Goal: Task Accomplishment & Management: Complete application form

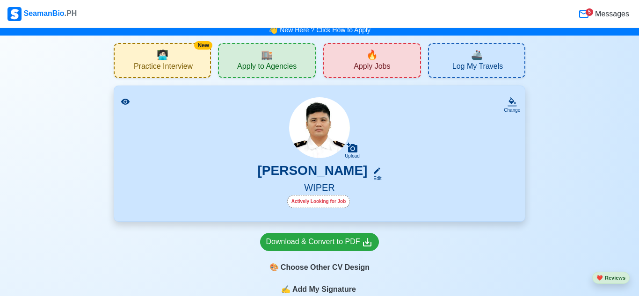
scroll to position [5, 0]
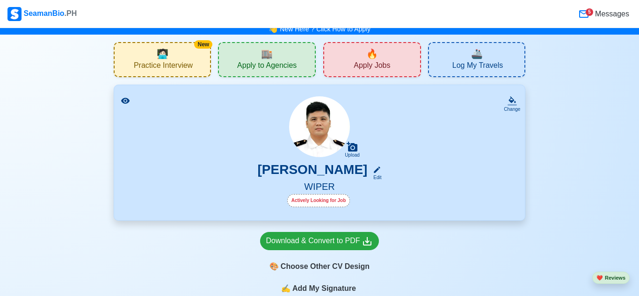
click at [369, 65] on span "Apply Jobs" at bounding box center [372, 67] width 37 height 12
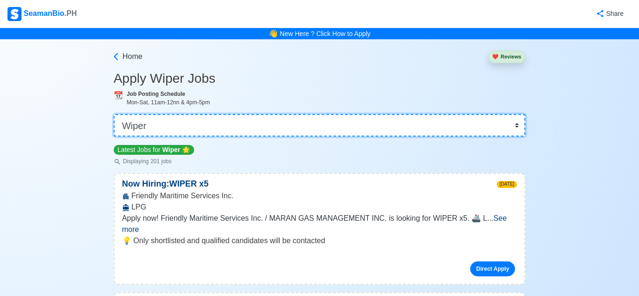
click at [327, 131] on select "👉 Select Rank or Position Master Chief Officer 2nd Officer 3rd Officer Junior O…" at bounding box center [320, 125] width 412 height 22
select select "[PERSON_NAME]"
click at [114, 114] on select "👉 Select Rank or Position Master Chief Officer 2nd Officer 3rd Officer Junior O…" at bounding box center [320, 125] width 412 height 22
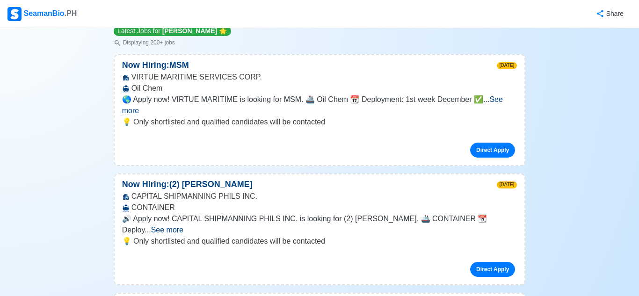
scroll to position [123, 0]
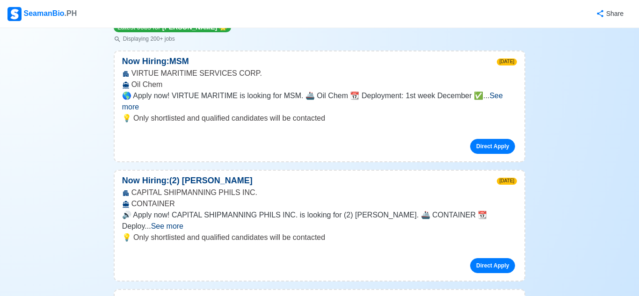
click at [503, 95] on span "See more" at bounding box center [312, 101] width 381 height 19
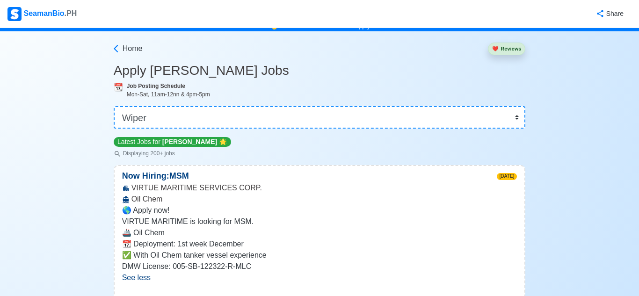
scroll to position [0, 0]
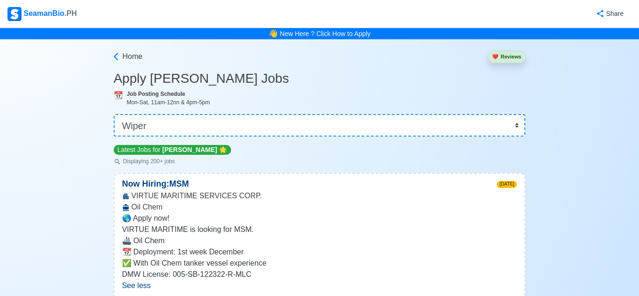
click at [165, 151] on span "[PERSON_NAME]" at bounding box center [189, 149] width 55 height 7
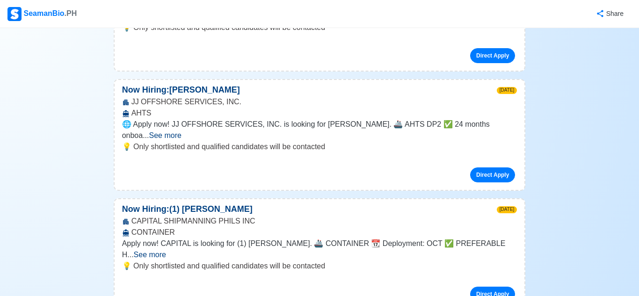
scroll to position [1111, 0]
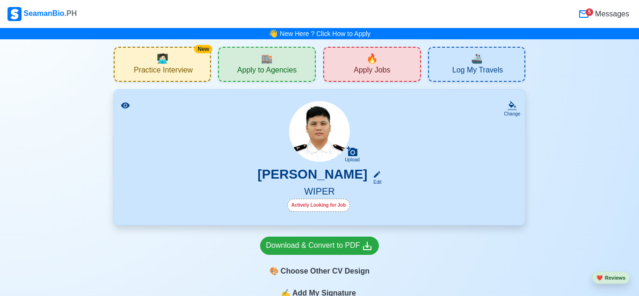
click at [600, 15] on span "Messages" at bounding box center [612, 13] width 36 height 11
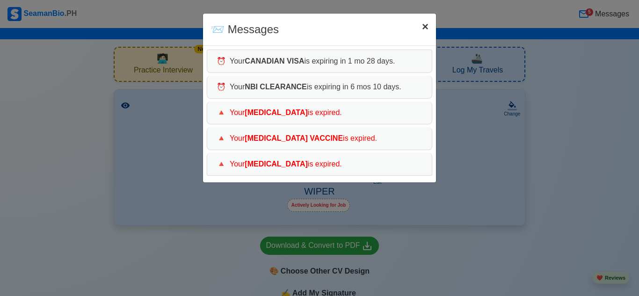
click at [426, 29] on span "×" at bounding box center [425, 26] width 7 height 13
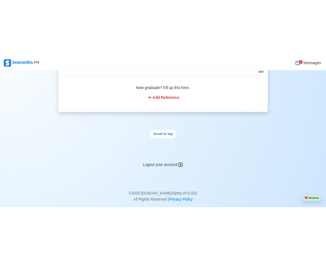
scroll to position [3639, 0]
